Goal: Transaction & Acquisition: Book appointment/travel/reservation

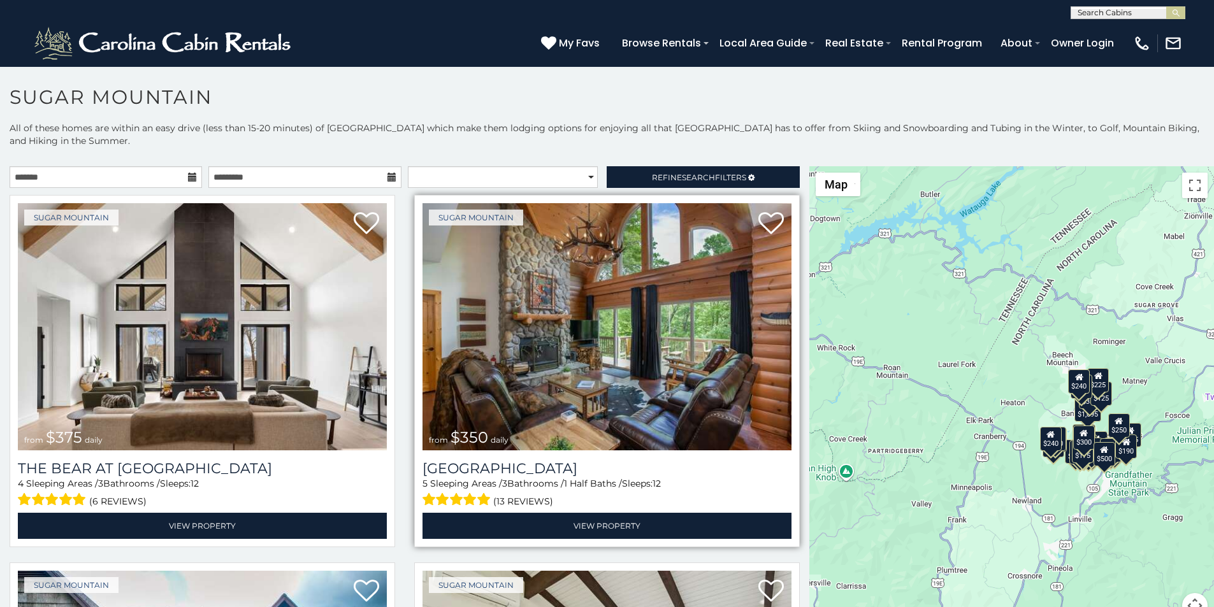
click at [422, 450] on div "[GEOGRAPHIC_DATA] 5 Sleeping Areas / 3 Bathrooms / 1 Half Baths / Sleeps: 12 (1…" at bounding box center [606, 494] width 369 height 89
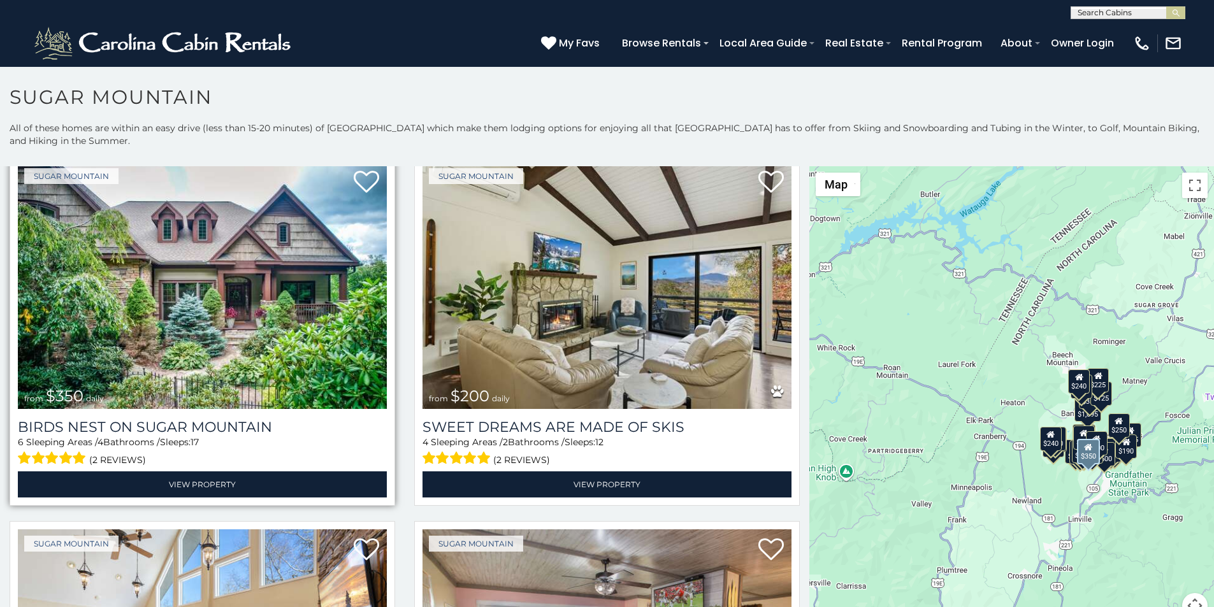
scroll to position [5, 0]
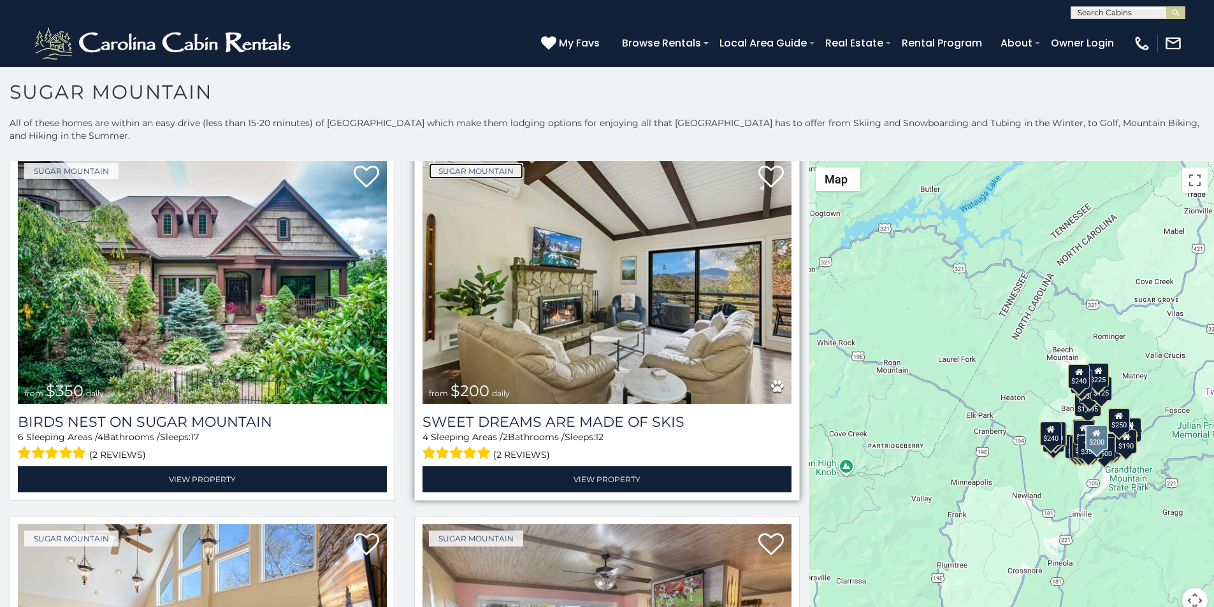
click at [441, 163] on link "Sugar Mountain" at bounding box center [476, 171] width 94 height 16
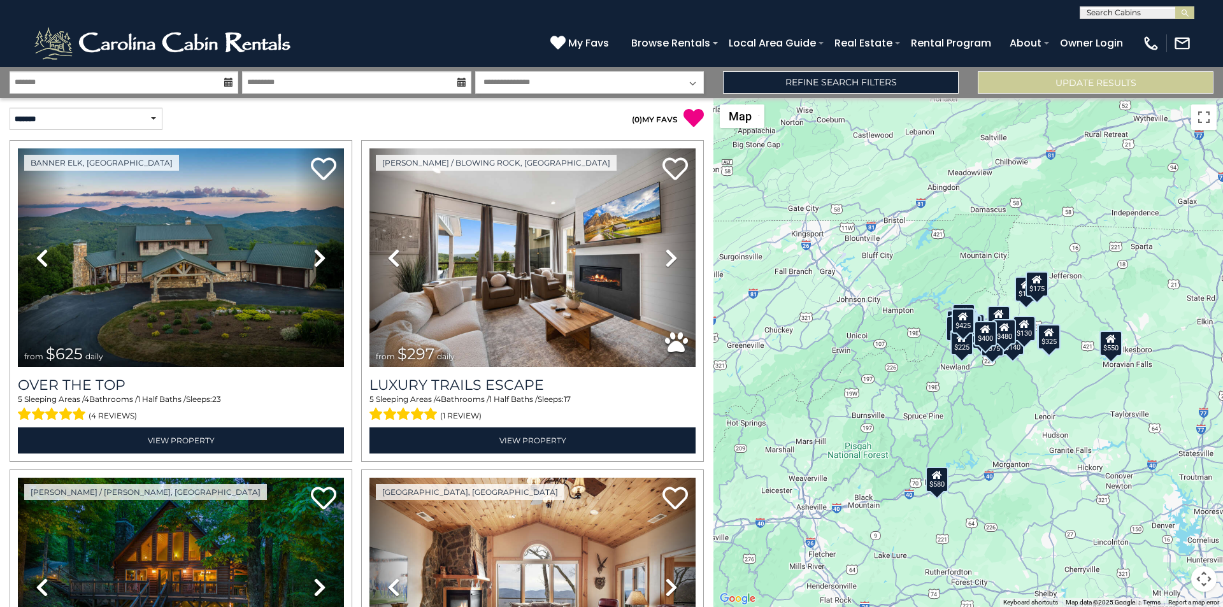
click at [1223, 213] on div "$625 $297 $175 $300 $580 $290 $424 $395 $270 $185 $230 $550 $349 $230 $160 $325…" at bounding box center [969, 352] width 510 height 509
click at [1223, 238] on div "$625 $297 $175 $300 $580 $290 $424 $395 $270 $185 $230 $550 $349 $230 $160 $325…" at bounding box center [969, 352] width 510 height 509
click at [1223, 297] on div "$625 $297 $175 $300 $580 $290 $424 $395 $270 $185 $230 $550 $349 $230 $160 $325…" at bounding box center [969, 352] width 510 height 509
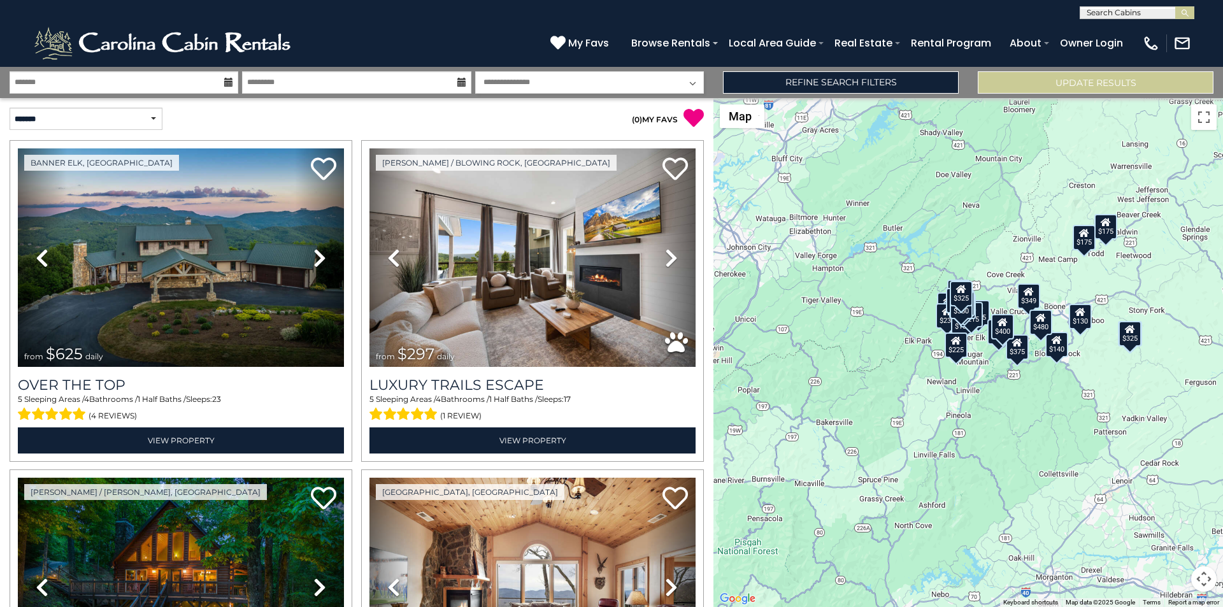
click at [1223, 341] on div "$625 $297 $175 $300 $290 $424 $395 $270 $185 $230 $349 $230 $160 $325 $185 $215…" at bounding box center [969, 352] width 510 height 509
click at [498, 89] on select "**********" at bounding box center [589, 82] width 229 height 22
select select "*"
click at [475, 71] on select "**********" at bounding box center [589, 82] width 229 height 22
click at [1223, 464] on div "$625 $297 $175 $300 $290 $424 $395 $270 $185 $230 $349 $230 $160 $325 $185 $215…" at bounding box center [969, 352] width 510 height 509
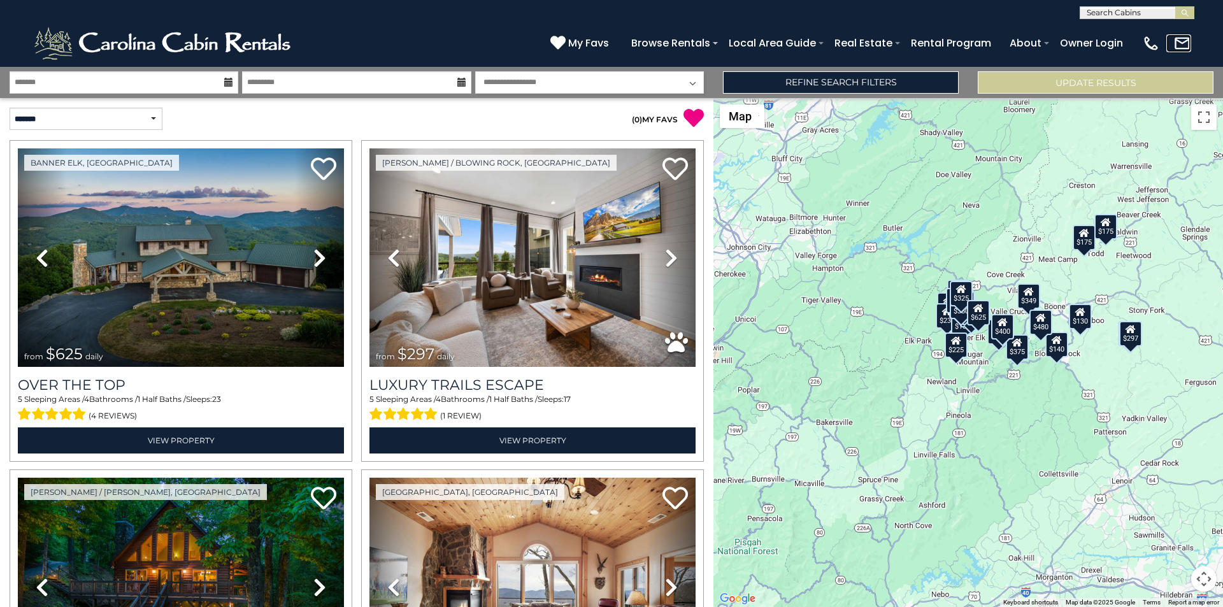
click at [1185, 38] on link at bounding box center [1179, 43] width 25 height 18
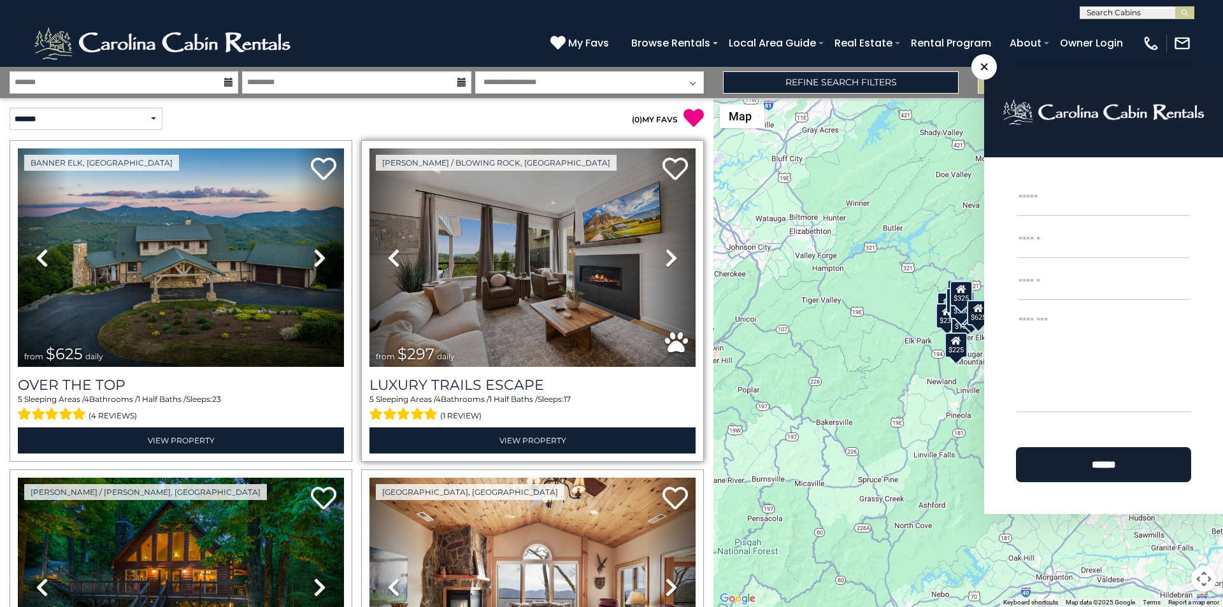
click at [372, 192] on link "Previous" at bounding box center [394, 257] width 49 height 219
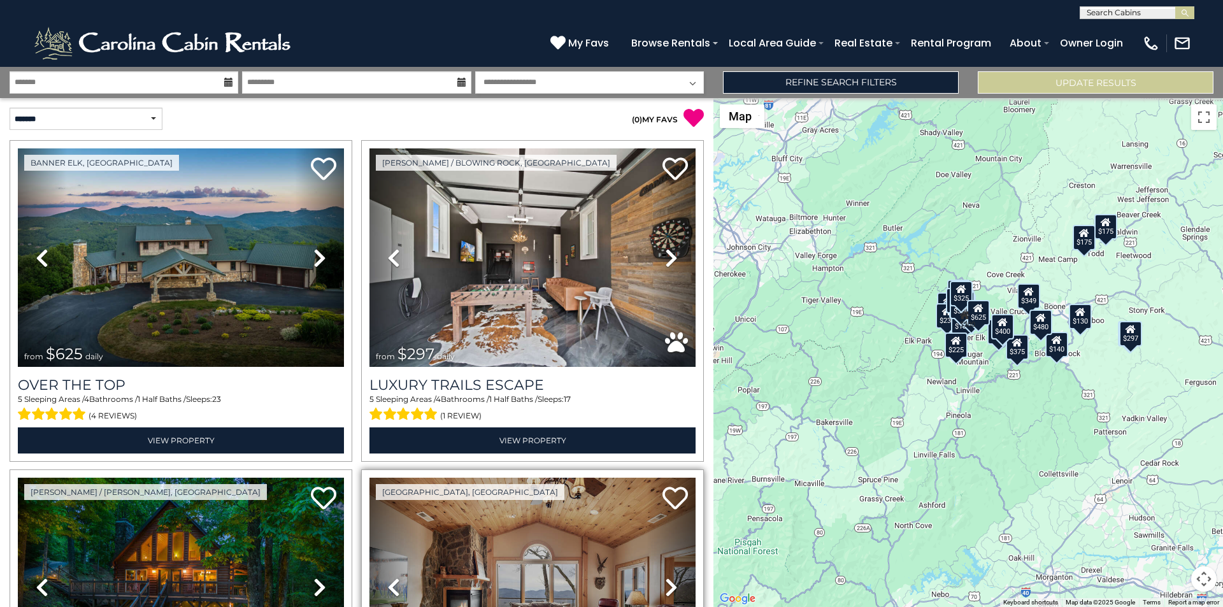
click at [647, 519] on link "Next" at bounding box center [671, 587] width 49 height 219
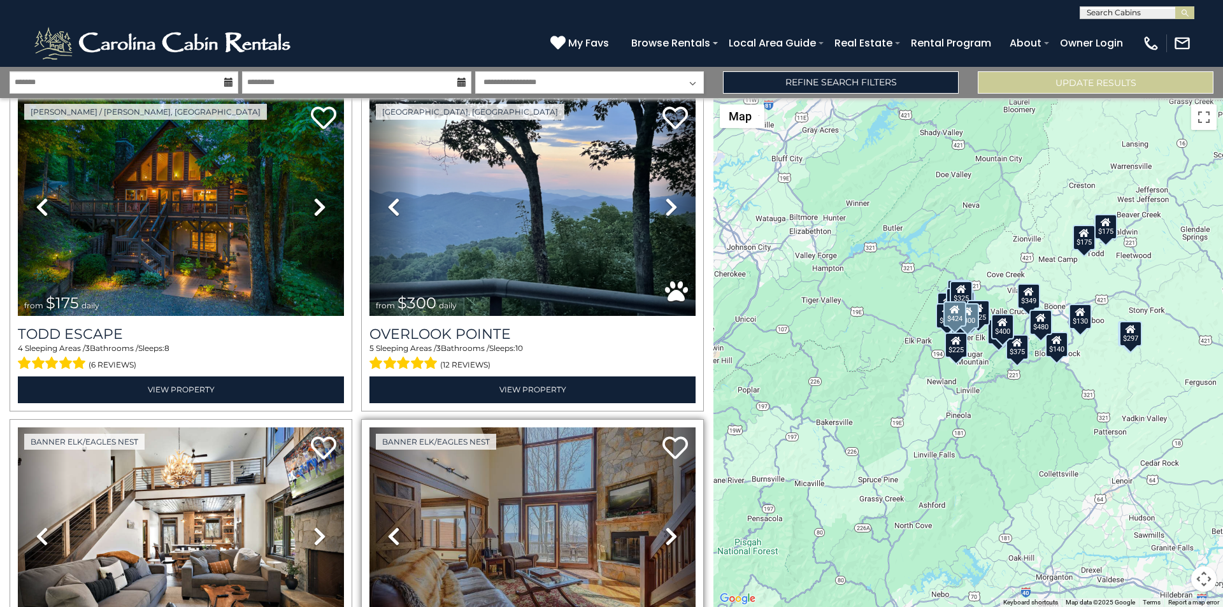
scroll to position [398, 0]
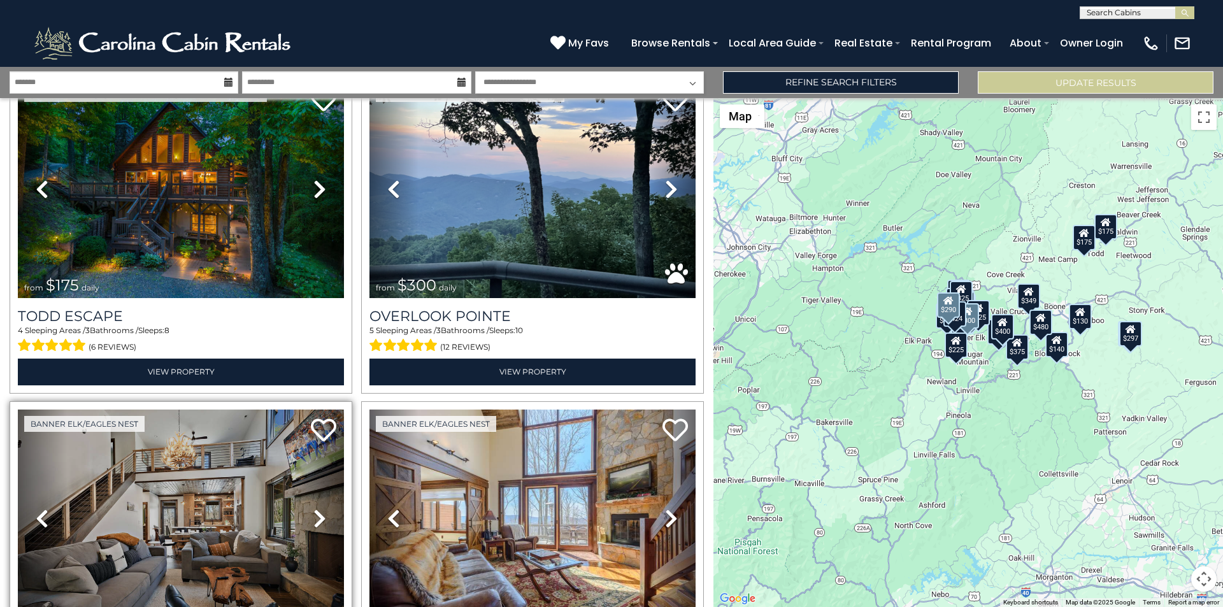
click at [302, 605] on link "Next" at bounding box center [319, 519] width 49 height 219
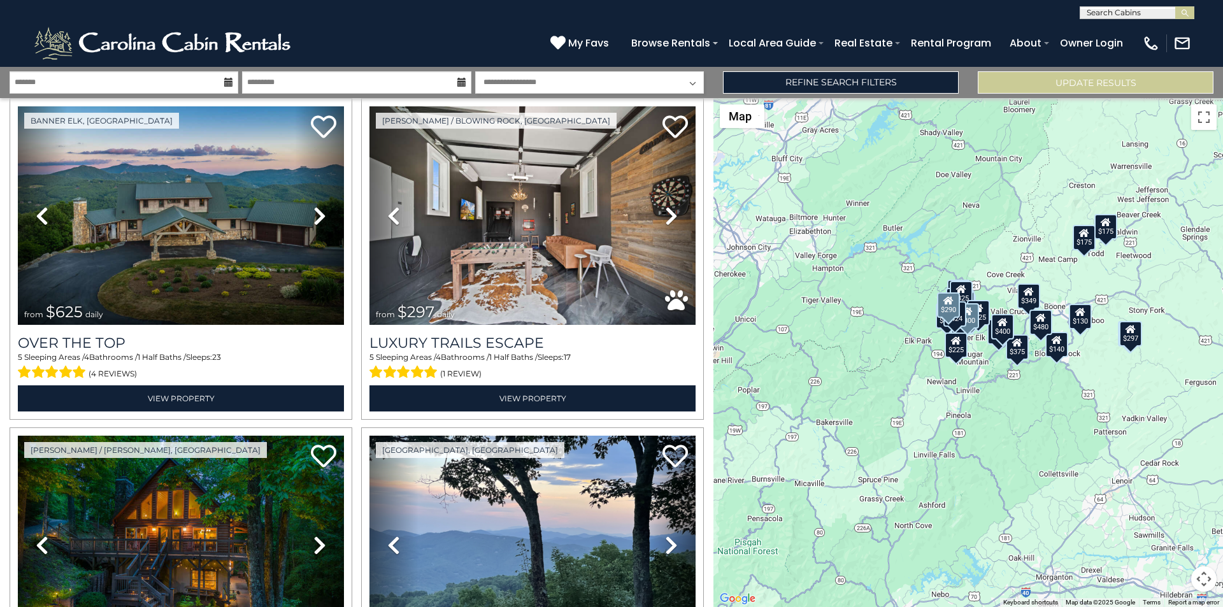
scroll to position [0, 0]
